Goal: Browse casually

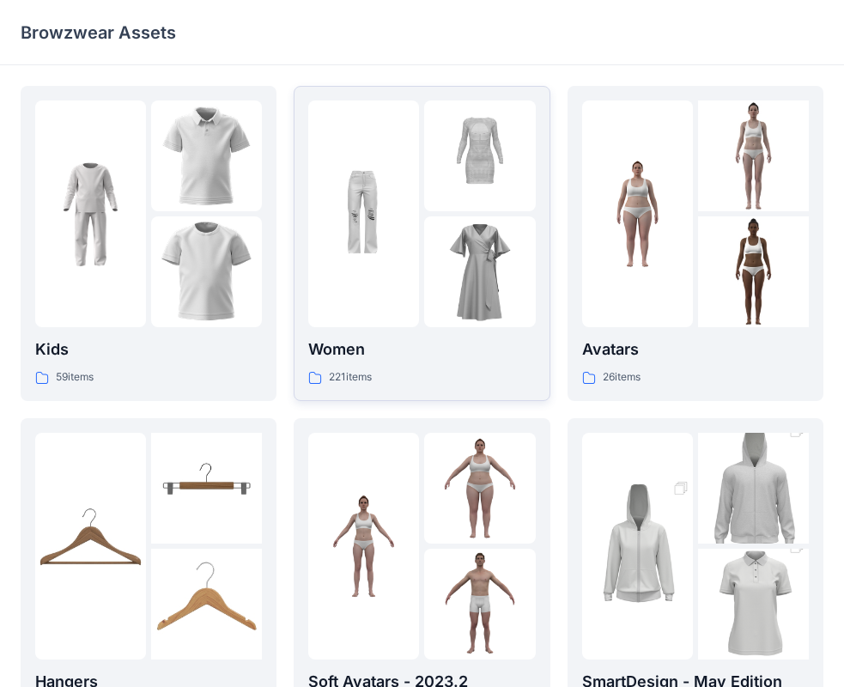
click at [344, 347] on p "Women" at bounding box center [421, 350] width 227 height 24
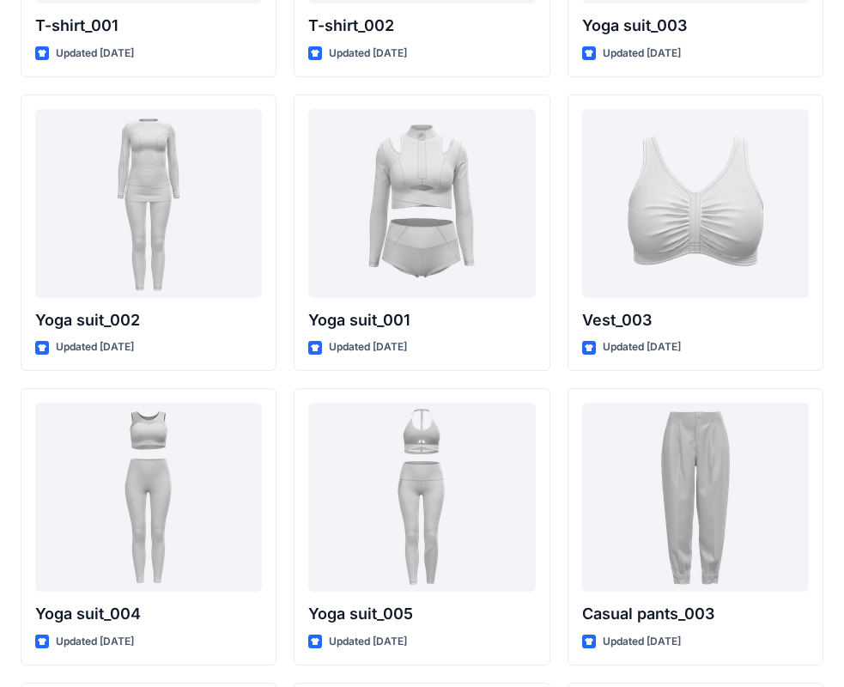
scroll to position [9664, 0]
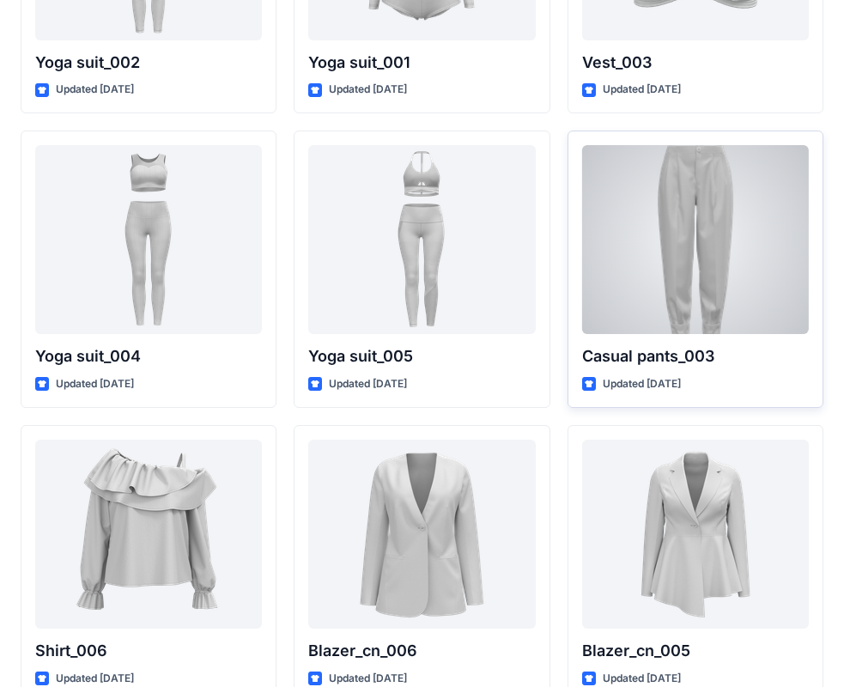
click at [661, 243] on div at bounding box center [695, 239] width 227 height 189
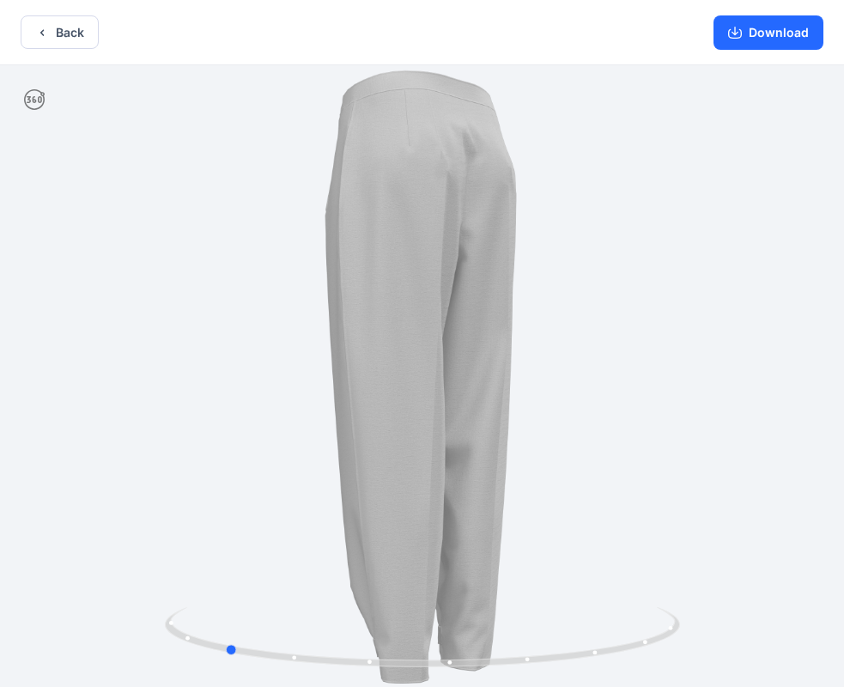
drag, startPoint x: 486, startPoint y: 341, endPoint x: 289, endPoint y: 374, distance: 200.4
click at [289, 374] on div at bounding box center [422, 377] width 844 height 625
click at [763, 32] on button "Download" at bounding box center [769, 32] width 110 height 34
